Goal: Task Accomplishment & Management: Use online tool/utility

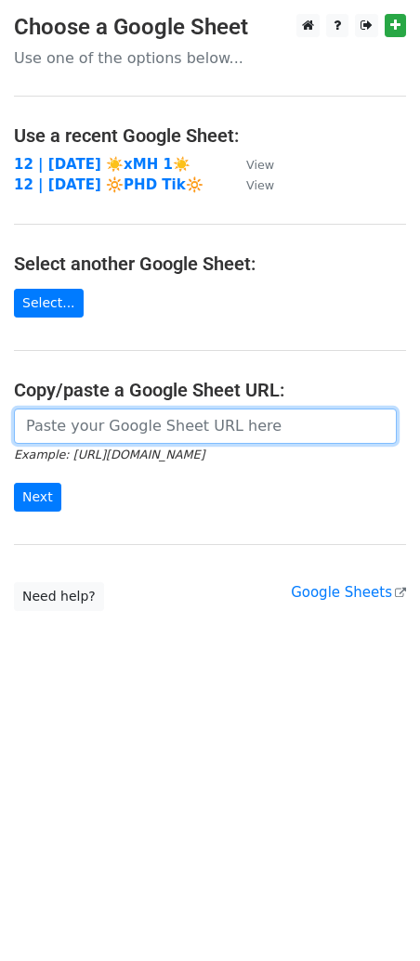
click at [215, 431] on input "url" at bounding box center [205, 426] width 383 height 35
paste input "https://docs.google.com/spreadsheets/d/1EklnHuZbbhwzTwkodSLfztdTMNwz-WMLtlr5ETC…"
type input "https://docs.google.com/spreadsheets/d/1EklnHuZbbhwzTwkodSLfztdTMNwz-WMLtlr5ETC…"
click at [14, 483] on input "Next" at bounding box center [37, 497] width 47 height 29
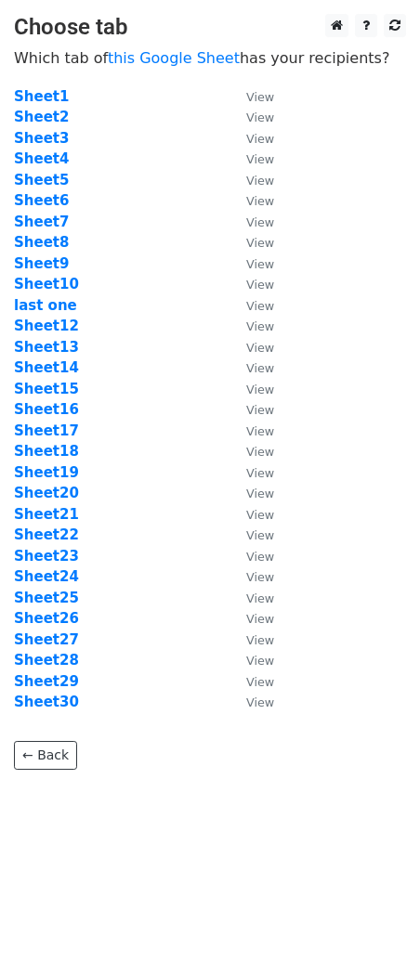
click at [49, 230] on td "Sheet7" at bounding box center [121, 222] width 214 height 21
click at [48, 219] on strong "Sheet7" at bounding box center [41, 222] width 55 height 17
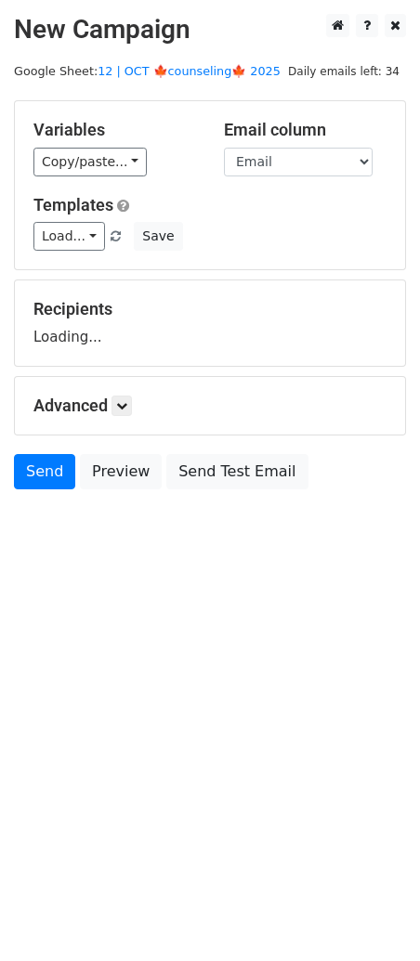
click at [173, 60] on main "New Campaign Daily emails left: 34 Google Sheet: 12 | OCT 🍁counseling🍁 2025 Var…" at bounding box center [210, 256] width 420 height 485
click at [222, 59] on main "New Campaign Daily emails left: 34 Google Sheet: 12 | OCT 🍁counseling🍁 2025 Var…" at bounding box center [210, 256] width 420 height 485
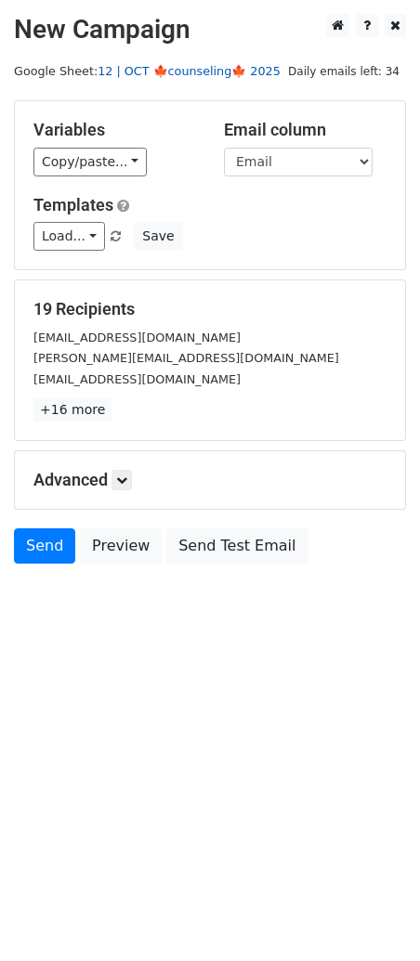
click at [220, 67] on link "12 | OCT 🍁counseling🍁 2025" at bounding box center [189, 71] width 183 height 14
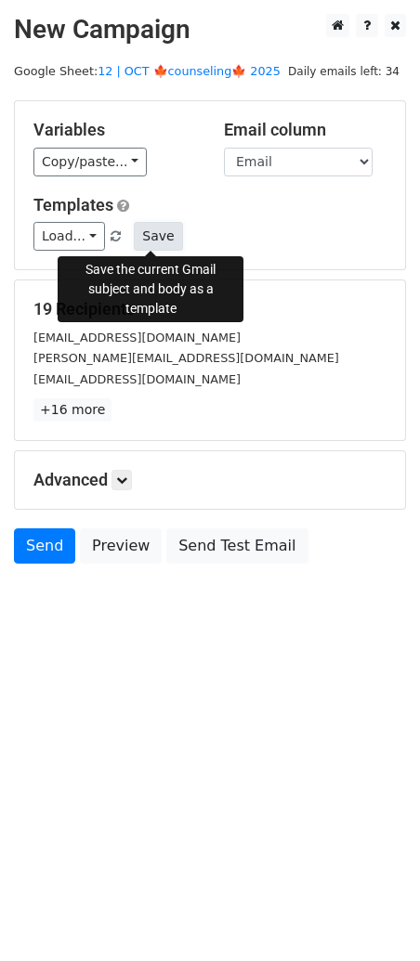
click at [148, 235] on button "Save" at bounding box center [158, 236] width 48 height 29
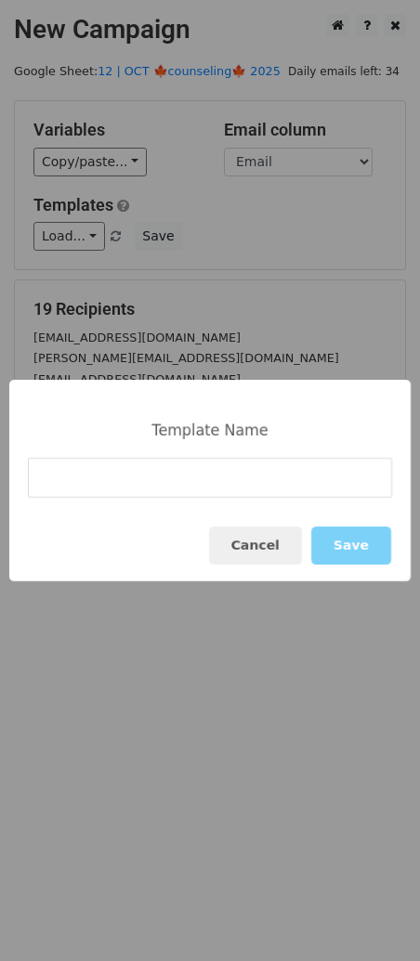
click at [54, 237] on div "Template Name Cancel Save" at bounding box center [210, 480] width 420 height 961
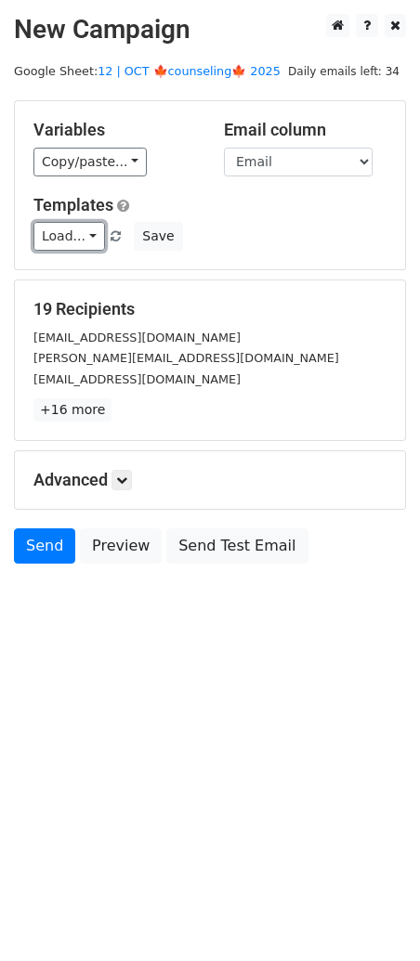
click at [54, 237] on link "Load..." at bounding box center [69, 236] width 72 height 29
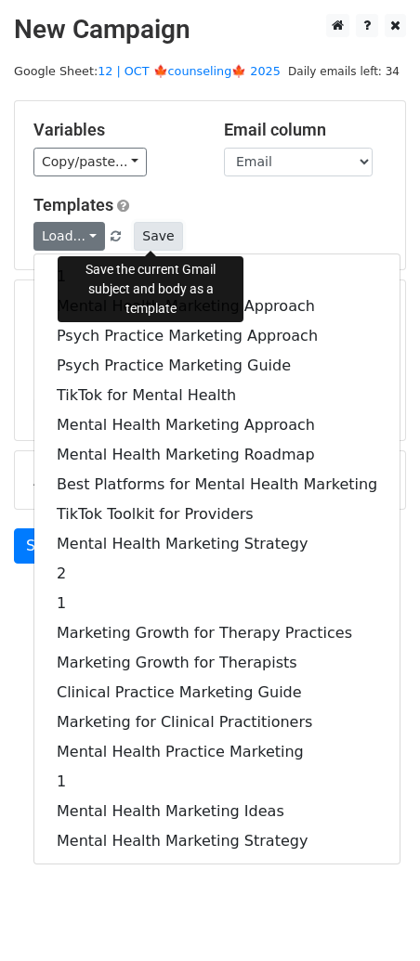
click at [158, 230] on button "Save" at bounding box center [158, 236] width 48 height 29
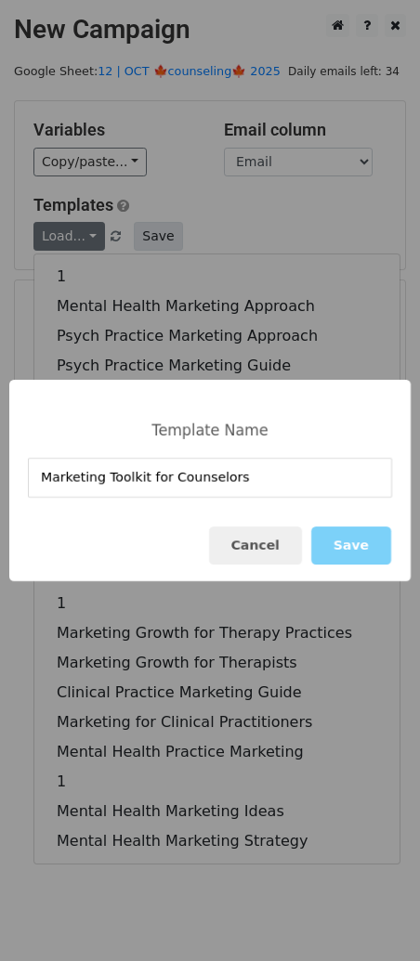
type input "Marketing Toolkit for Counselors"
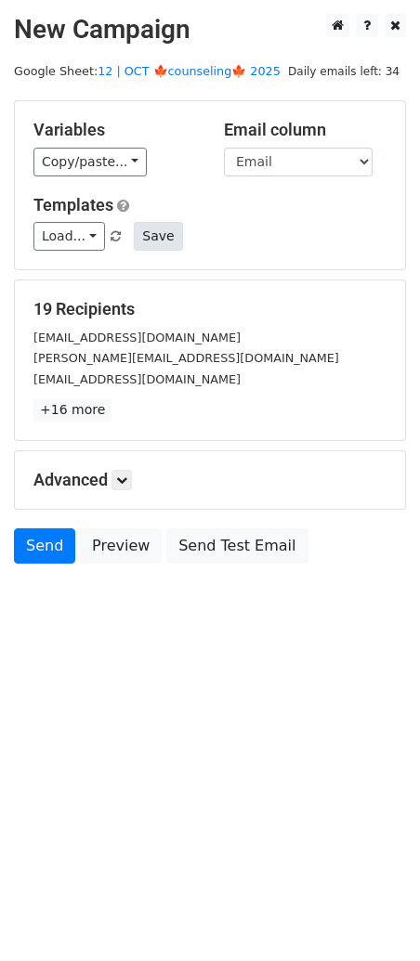
click at [152, 224] on button "Save" at bounding box center [158, 236] width 48 height 29
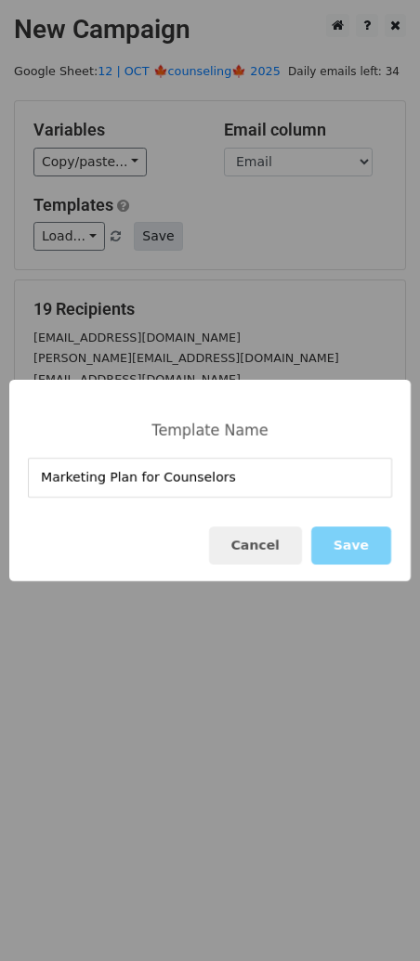
type input "Marketing Plan for Counselors"
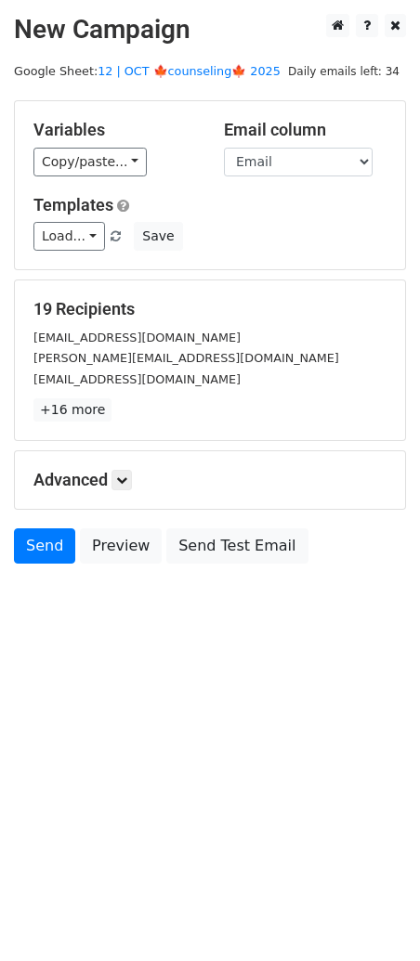
click at [221, 682] on html "New Campaign Daily emails left: 34 Google Sheet: 12 | OCT 🍁counseling🍁 2025 Var…" at bounding box center [210, 480] width 420 height 961
click at [127, 466] on div "Advanced Tracking Track Opens UTM Codes Track Clicks Filters Only include sprea…" at bounding box center [210, 480] width 390 height 58
click at [127, 475] on icon at bounding box center [121, 480] width 11 height 11
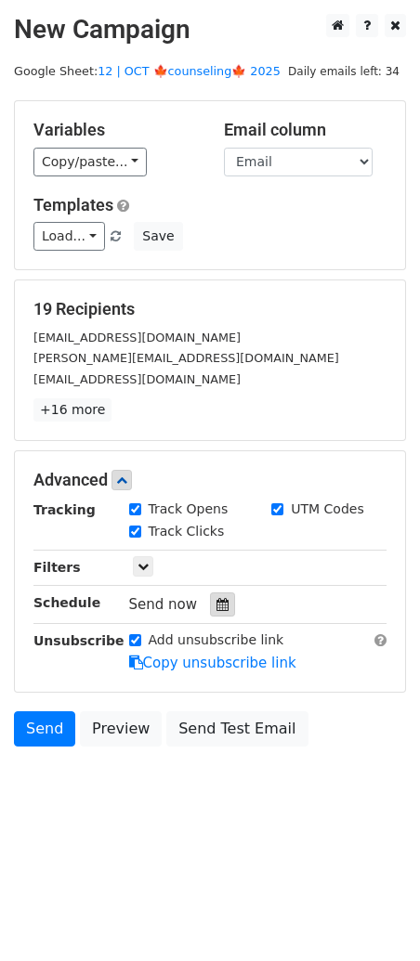
click at [216, 606] on icon at bounding box center [222, 604] width 12 height 13
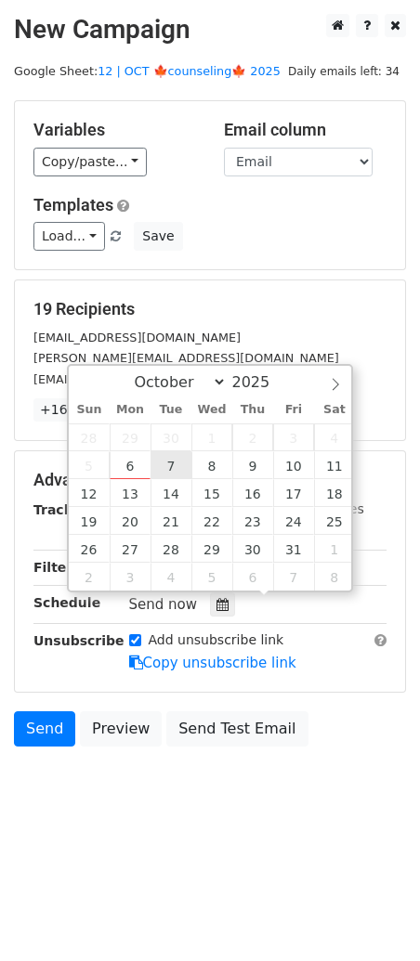
type input "2025-10-07 12:00"
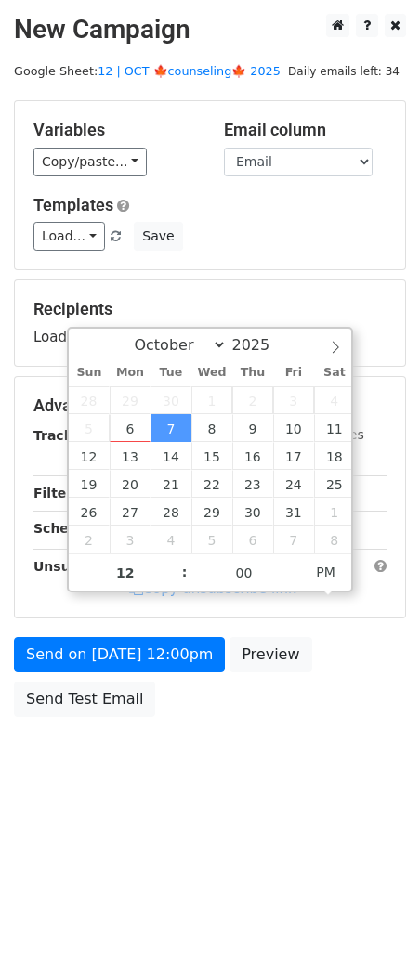
click at [170, 672] on div "Send on Oct 7 at 12:00pm Preview Send Test Email" at bounding box center [210, 681] width 420 height 89
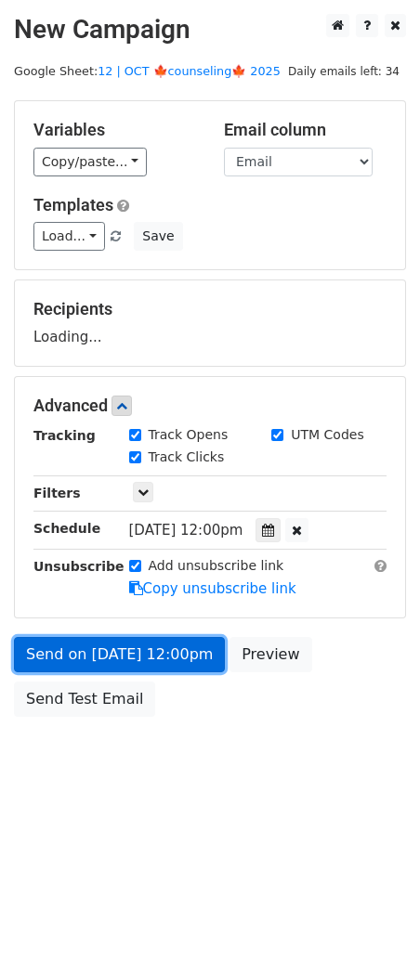
click at [164, 668] on link "Send on Oct 7 at 12:00pm" at bounding box center [119, 654] width 211 height 35
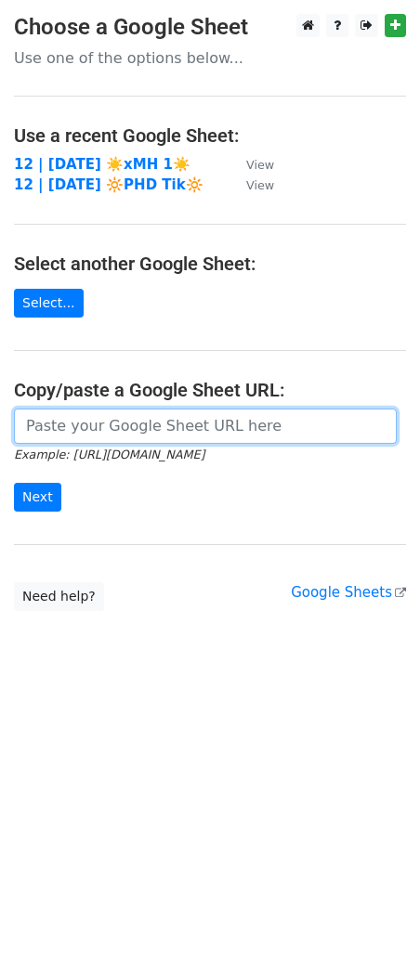
click at [181, 440] on input "url" at bounding box center [205, 426] width 383 height 35
paste input "https://docs.google.com/spreadsheets/d/1EklnHuZbbhwzTwkodSLfztdTMNwz-WMLtlr5ETC…"
type input "https://docs.google.com/spreadsheets/d/1EklnHuZbbhwzTwkodSLfztdTMNwz-WMLtlr5ETC…"
click at [14, 483] on input "Next" at bounding box center [37, 497] width 47 height 29
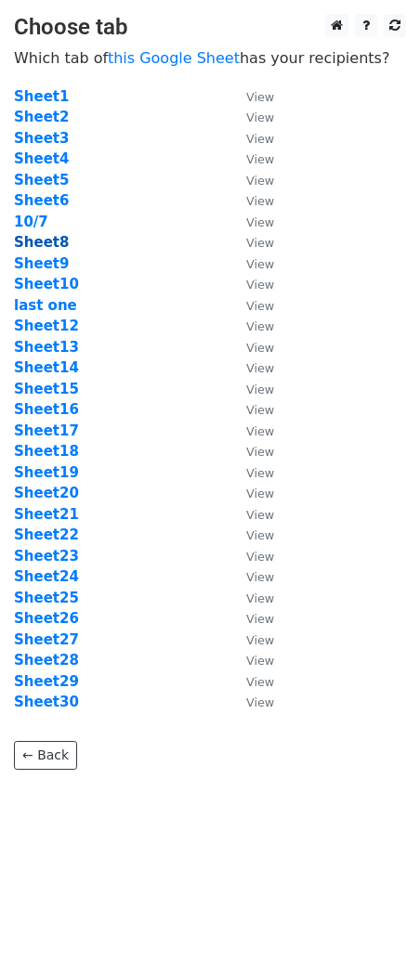
click at [39, 243] on strong "Sheet8" at bounding box center [41, 242] width 55 height 17
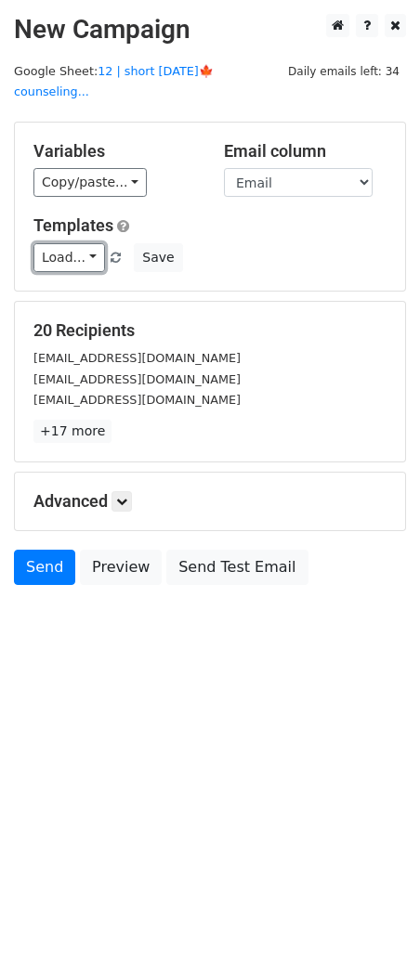
click at [65, 243] on link "Load..." at bounding box center [69, 257] width 72 height 29
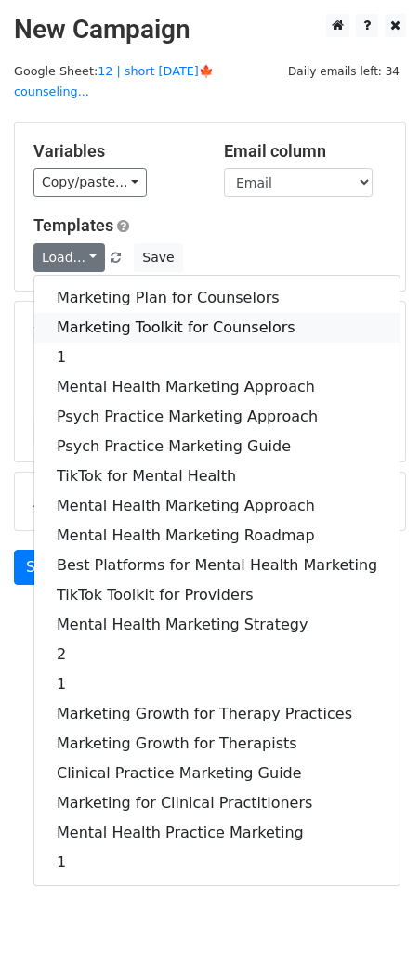
click at [81, 313] on link "Marketing Toolkit for Counselors" at bounding box center [216, 328] width 365 height 30
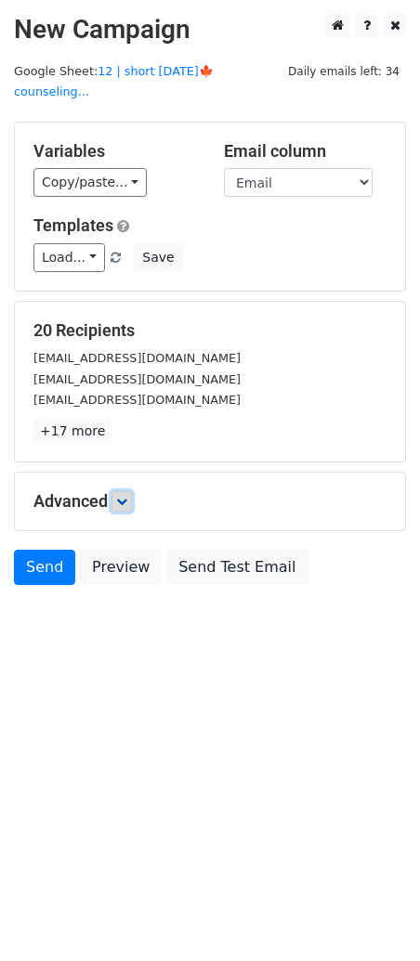
click at [125, 496] on icon at bounding box center [121, 501] width 11 height 11
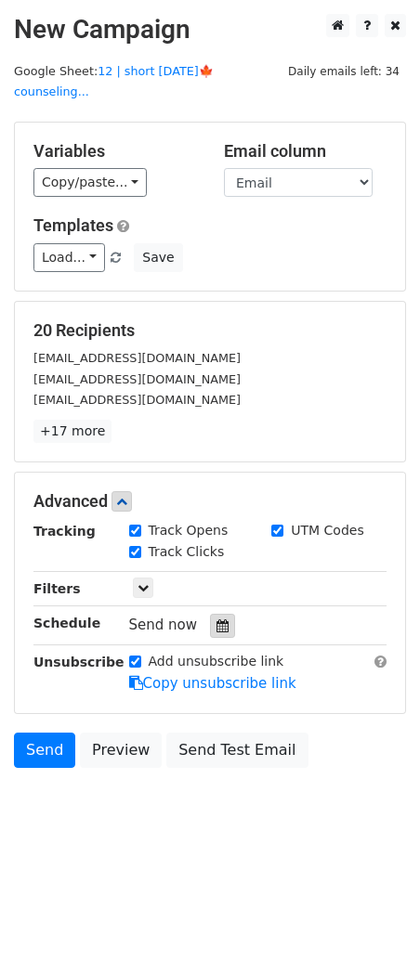
click at [216, 620] on icon at bounding box center [222, 626] width 12 height 13
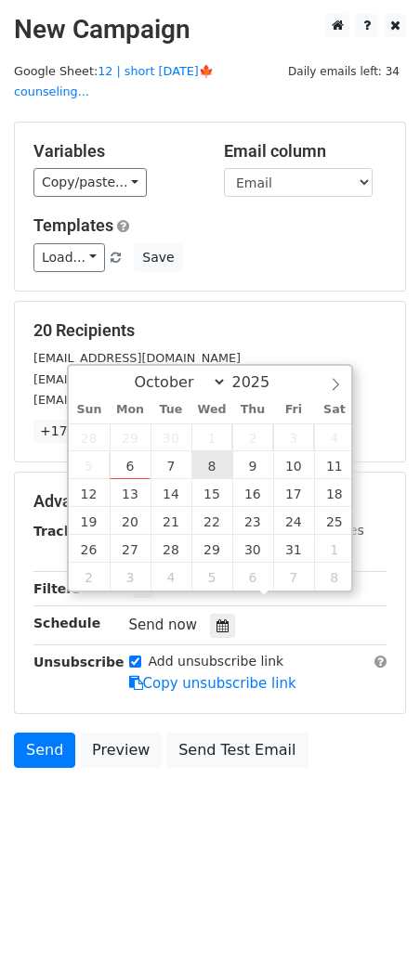
type input "2025-10-08 12:00"
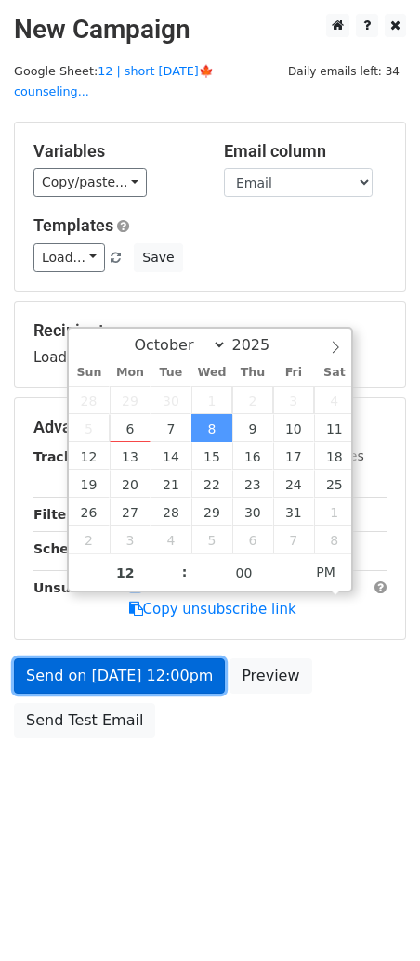
click at [167, 659] on link "Send on Oct 8 at 12:00pm" at bounding box center [119, 676] width 211 height 35
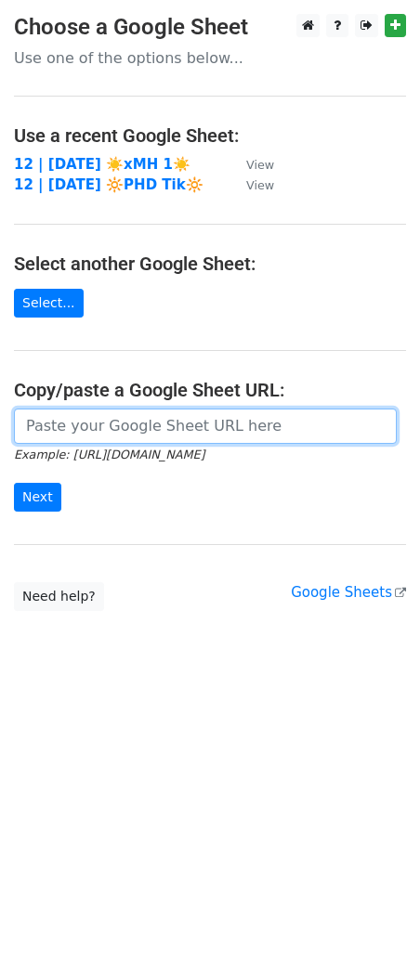
click at [159, 426] on input "url" at bounding box center [205, 426] width 383 height 35
paste input "[URL][DOMAIN_NAME]"
type input "[URL][DOMAIN_NAME]"
click at [14, 483] on input "Next" at bounding box center [37, 497] width 47 height 29
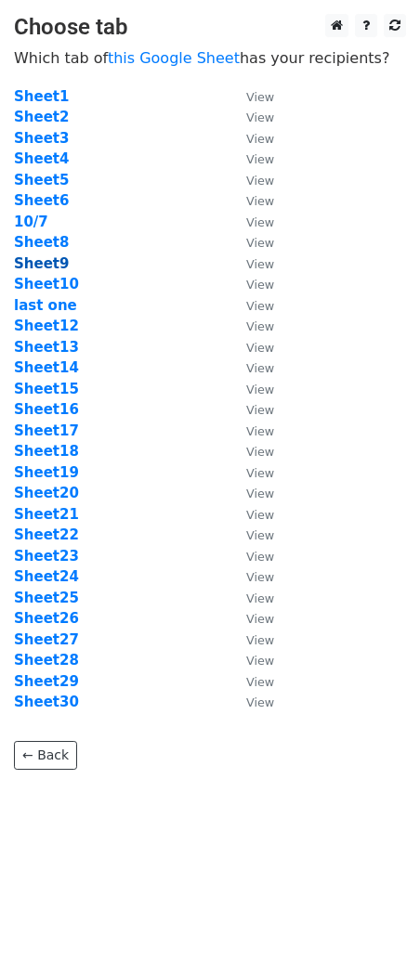
click at [55, 268] on strong "Sheet9" at bounding box center [41, 263] width 55 height 17
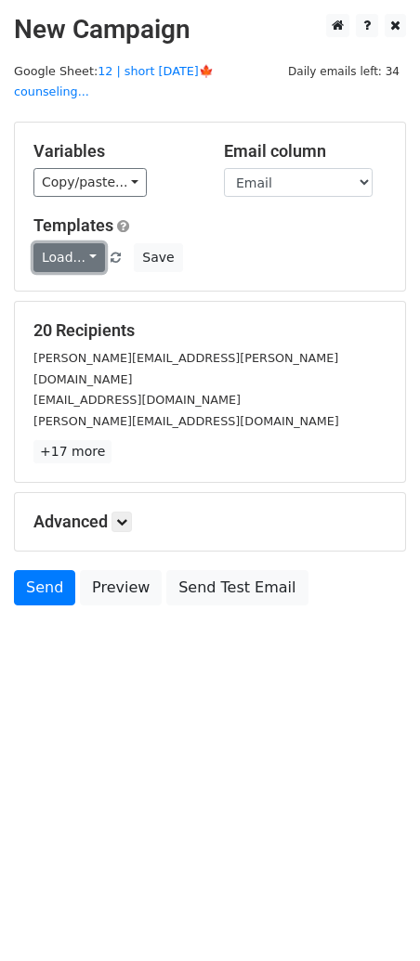
click at [62, 243] on link "Load..." at bounding box center [69, 257] width 72 height 29
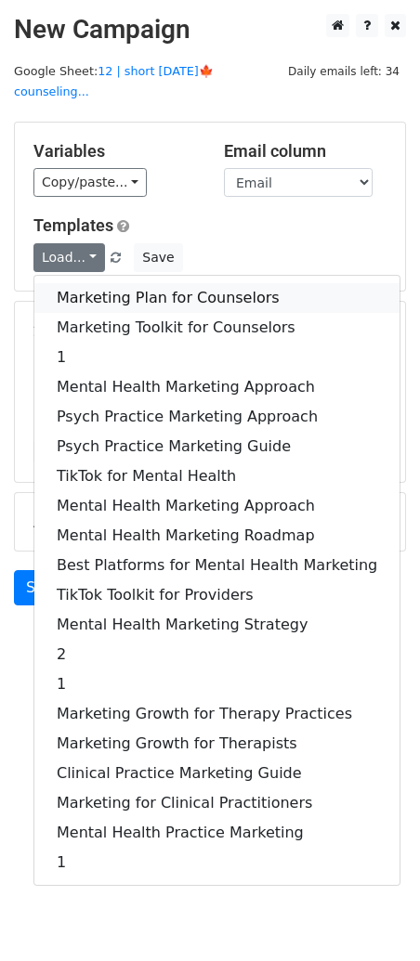
click at [89, 283] on link "Marketing Plan for Counselors" at bounding box center [216, 298] width 365 height 30
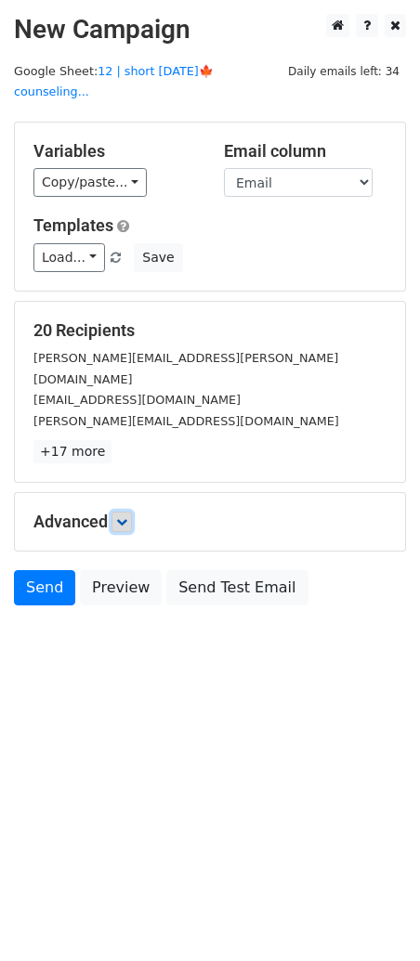
click at [123, 516] on icon at bounding box center [121, 521] width 11 height 11
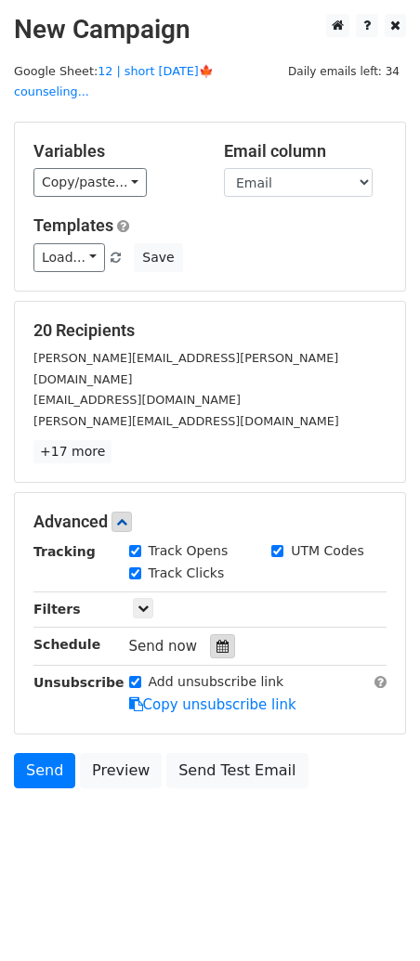
click at [216, 640] on icon at bounding box center [222, 646] width 12 height 13
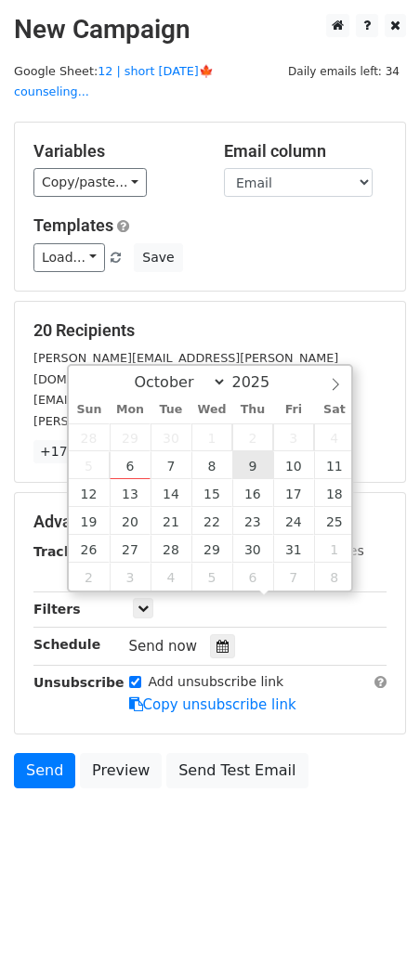
type input "2025-10-09 12:00"
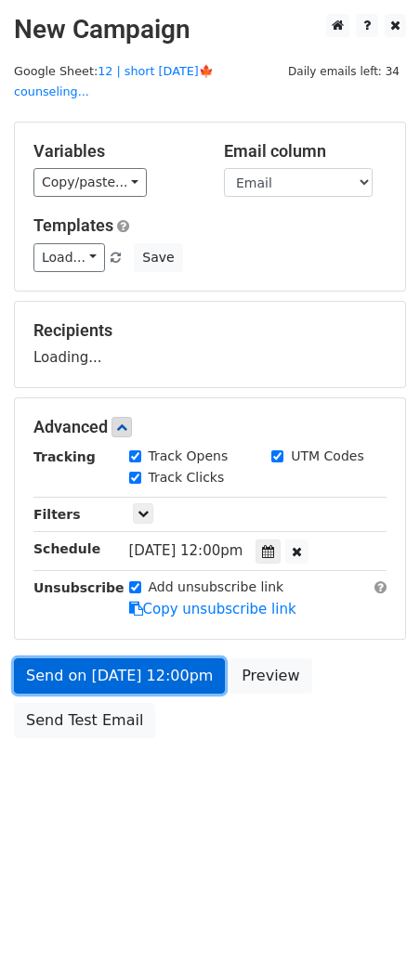
click at [163, 662] on link "Send on Oct 9 at 12:00pm" at bounding box center [119, 676] width 211 height 35
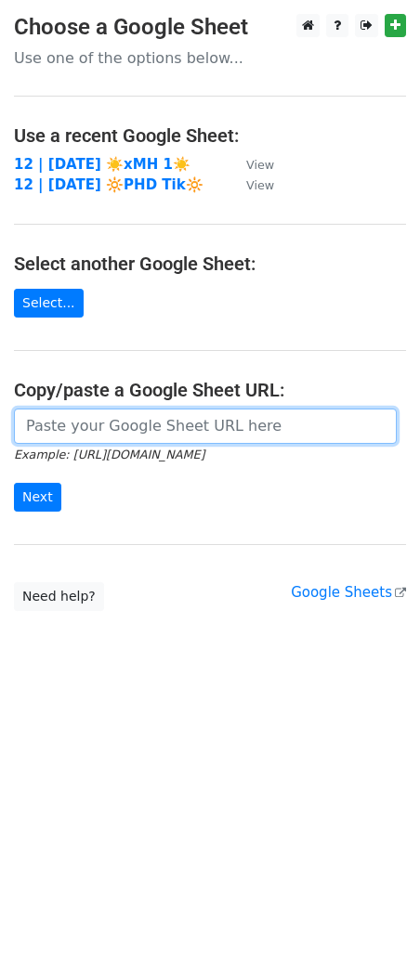
click at [79, 414] on input "url" at bounding box center [205, 426] width 383 height 35
paste input "[URL][DOMAIN_NAME]"
type input "[URL][DOMAIN_NAME]"
click at [14, 483] on input "Next" at bounding box center [37, 497] width 47 height 29
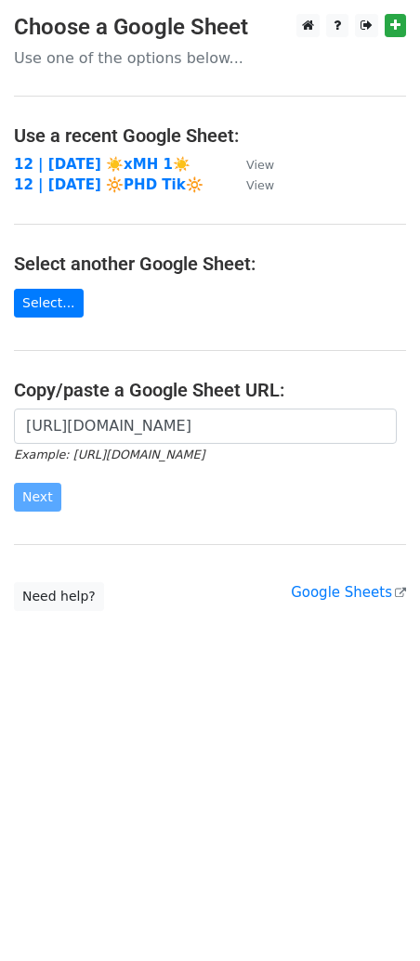
scroll to position [0, 0]
click at [188, 462] on form "https://docs.google.com/spreadsheets/d/1EklnHuZbbhwzTwkodSLfztdTMNwz-WMLtlr5ETC…" at bounding box center [210, 461] width 392 height 104
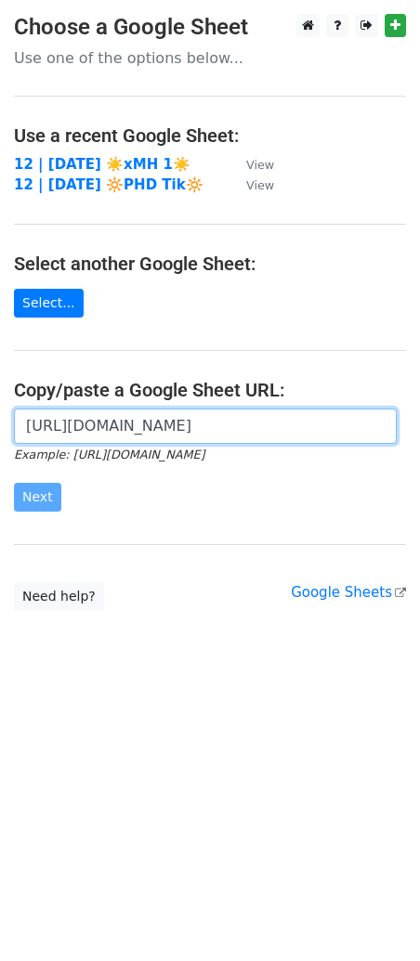
click at [142, 413] on input "https://docs.google.com/spreadsheets/d/1EklnHuZbbhwzTwkodSLfztdTMNwz-WMLtlr5ETC…" at bounding box center [205, 426] width 383 height 35
click at [68, 413] on input "https://docs.google.com/spreadsheets/d/1EklnHuZbbhwzTwkodSLfztdTMNwz-WMLtlr5ETC…" at bounding box center [205, 426] width 383 height 35
click at [179, 422] on input "url" at bounding box center [205, 426] width 383 height 35
paste input "[URL][DOMAIN_NAME]"
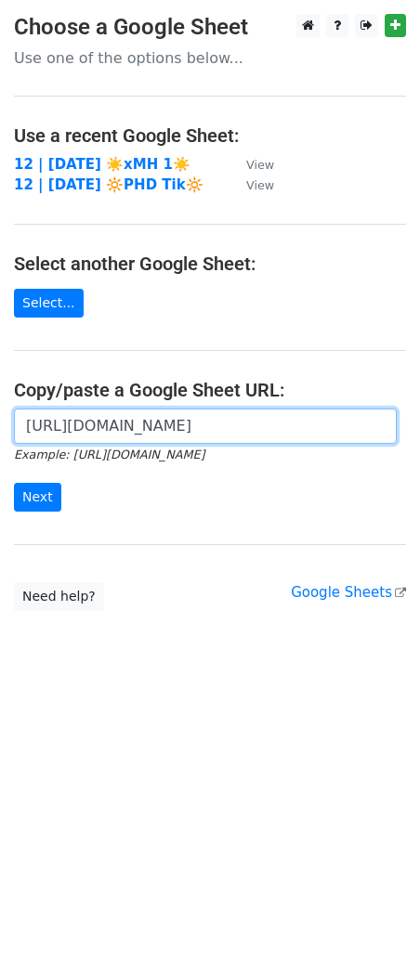
type input "[URL][DOMAIN_NAME]"
click at [14, 483] on input "Next" at bounding box center [37, 497] width 47 height 29
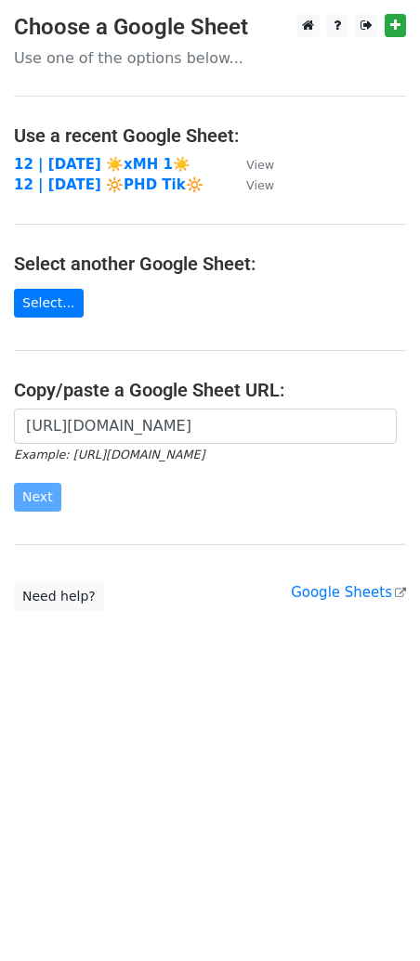
scroll to position [0, 0]
click at [117, 527] on div "https://docs.google.com/spreadsheets/d/1EklnHuZbbhwzTwkodSLfztdTMNwz-WMLtlr5ETC…" at bounding box center [210, 470] width 420 height 123
click at [64, 487] on form "https://docs.google.com/spreadsheets/d/1EklnHuZbbhwzTwkodSLfztdTMNwz-WMLtlr5ETC…" at bounding box center [210, 461] width 392 height 104
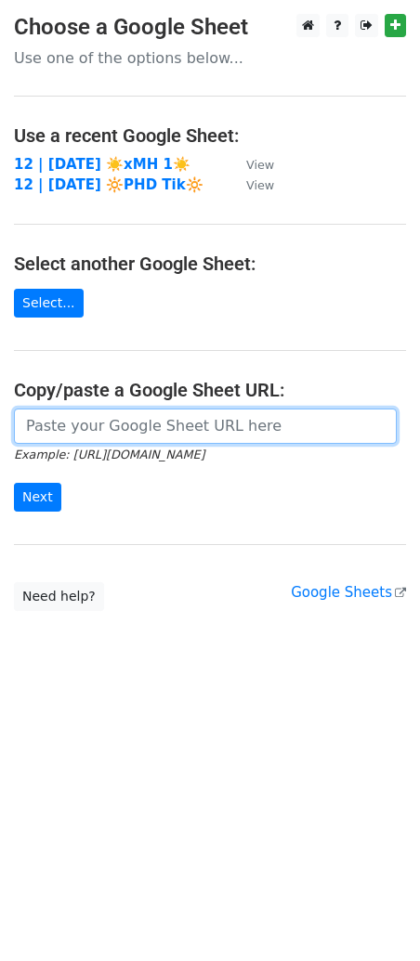
click at [116, 437] on input "url" at bounding box center [205, 426] width 383 height 35
paste input "[URL][DOMAIN_NAME]"
type input "[URL][DOMAIN_NAME]"
click at [14, 483] on input "Next" at bounding box center [37, 497] width 47 height 29
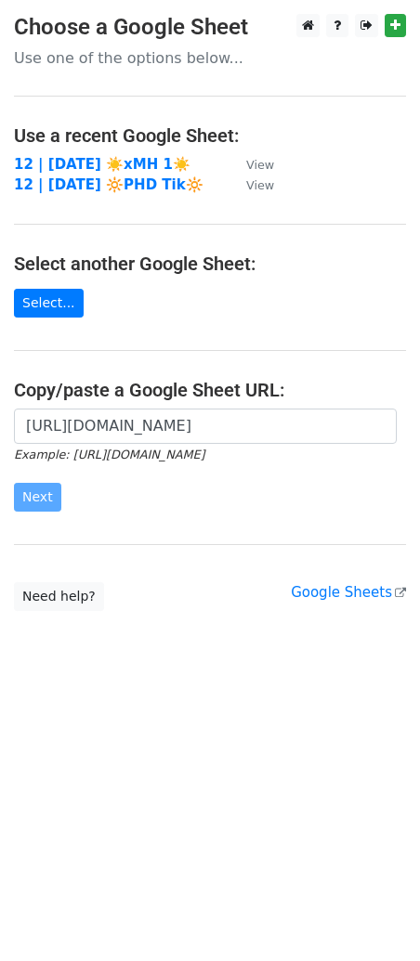
scroll to position [0, 0]
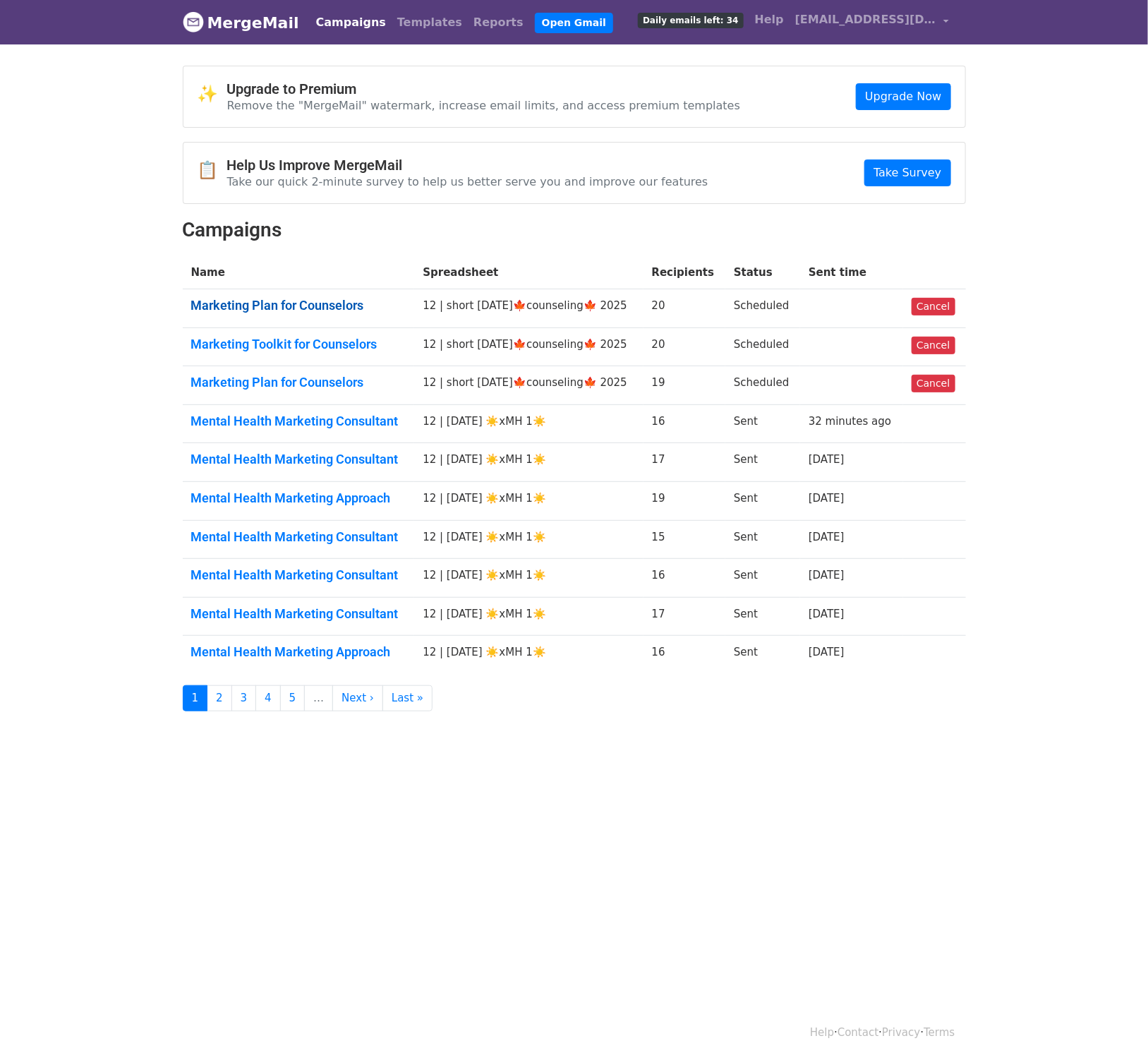
click at [341, 311] on link "Marketing Plan for Counselors" at bounding box center [299, 305] width 215 height 15
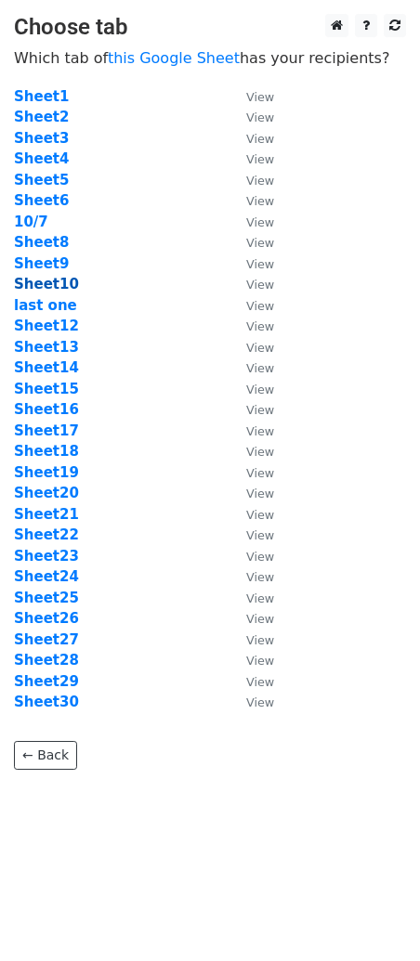
click at [25, 281] on strong "Sheet10" at bounding box center [46, 284] width 65 height 17
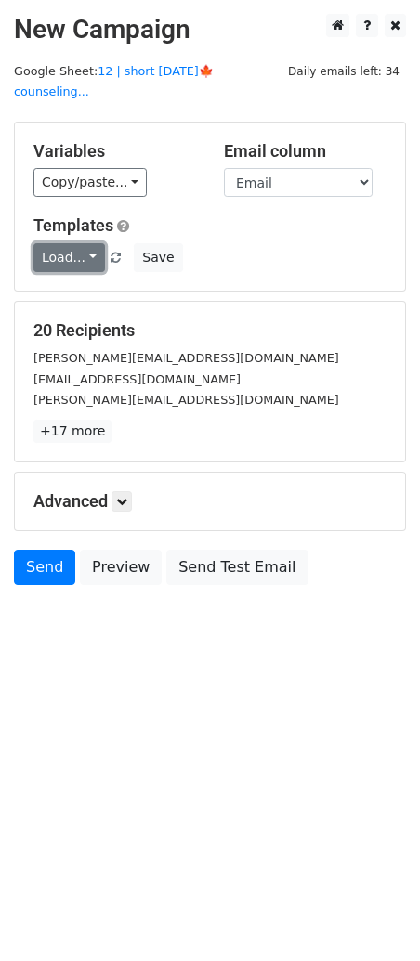
click at [61, 243] on link "Load..." at bounding box center [69, 257] width 72 height 29
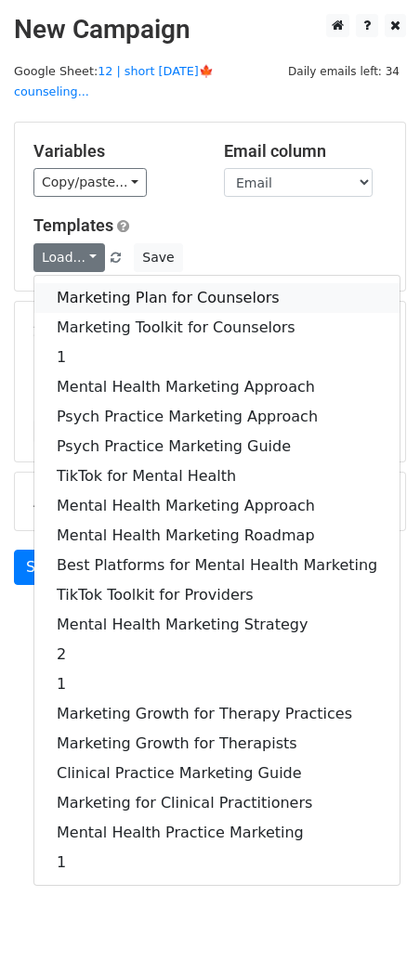
click at [98, 286] on link "Marketing Plan for Counselors" at bounding box center [216, 298] width 365 height 30
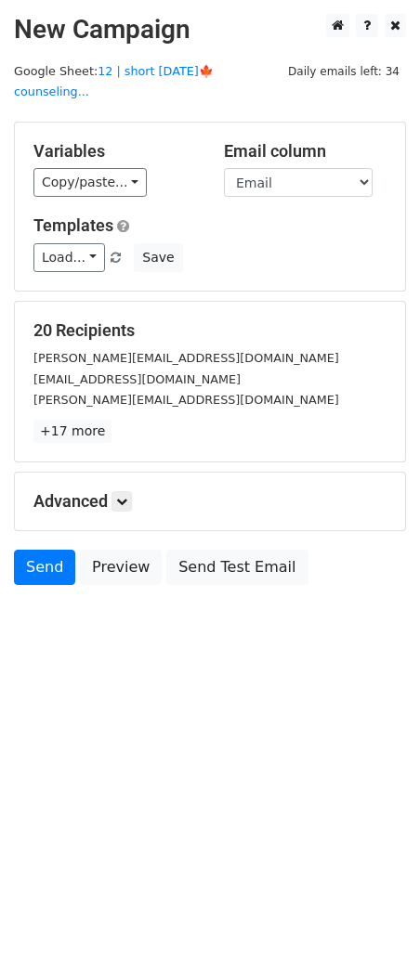
click at [111, 491] on h5 "Advanced" at bounding box center [209, 501] width 353 height 20
click at [124, 496] on icon at bounding box center [121, 501] width 11 height 11
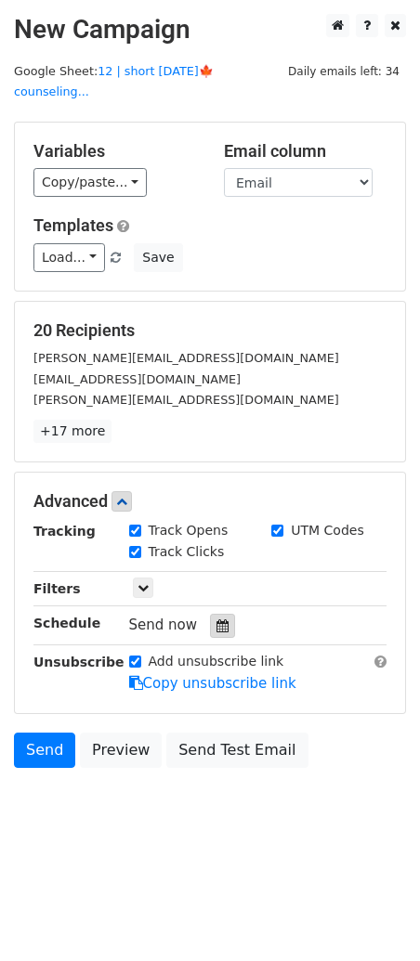
click at [216, 620] on icon at bounding box center [222, 626] width 12 height 13
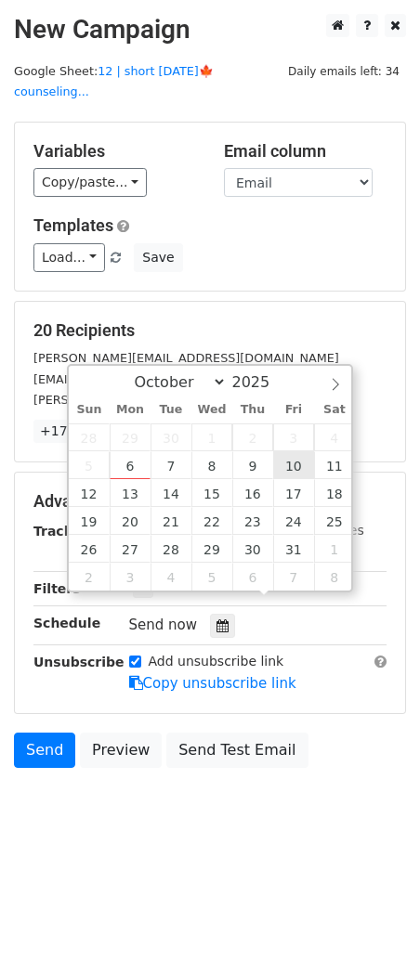
type input "[DATE] 12:00"
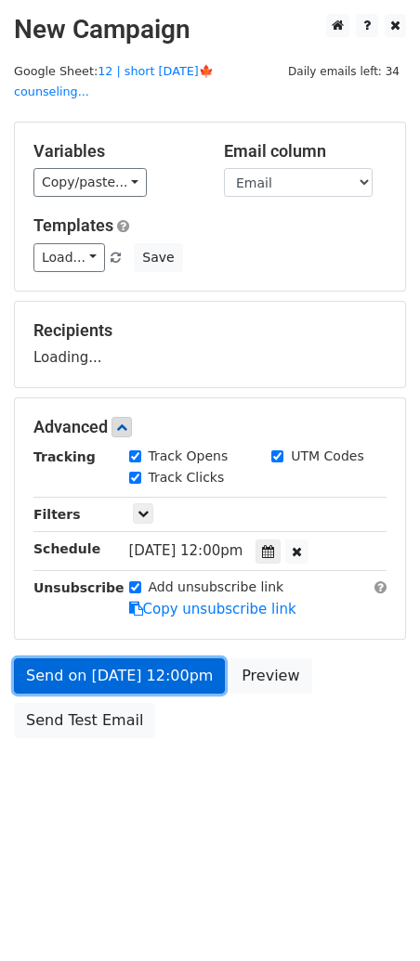
click at [140, 665] on link "Send on [DATE] 12:00pm" at bounding box center [119, 676] width 211 height 35
